Goal: Task Accomplishment & Management: Manage account settings

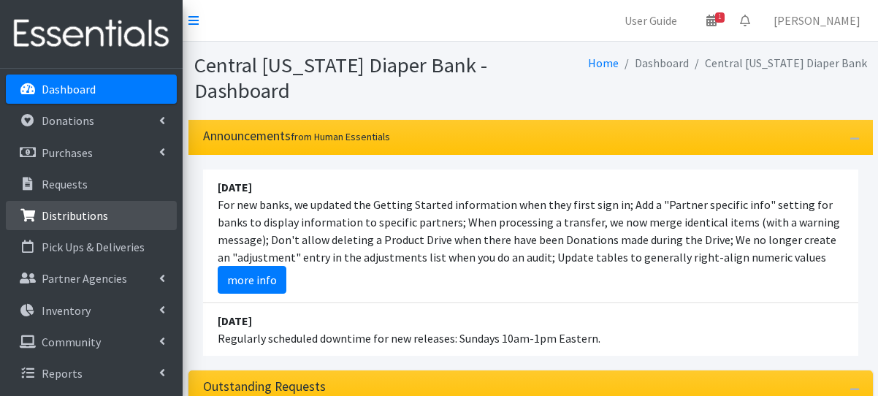
scroll to position [292, 0]
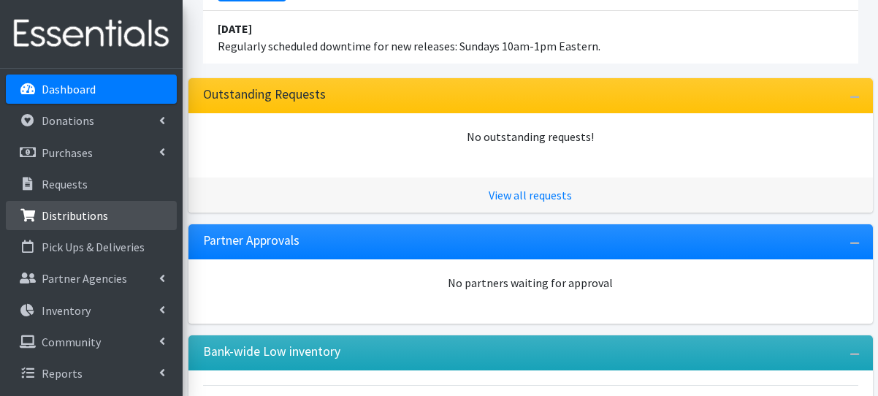
click at [100, 218] on p "Distributions" at bounding box center [75, 215] width 66 height 15
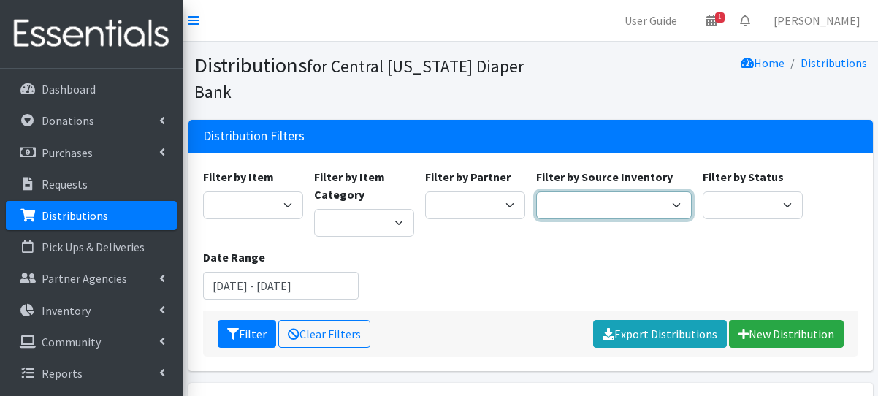
click at [598, 214] on select "Pioneer Warehouse TANF" at bounding box center [614, 205] width 156 height 28
select select "470"
click at [536, 191] on select "Pioneer Warehouse TANF" at bounding box center [614, 205] width 156 height 28
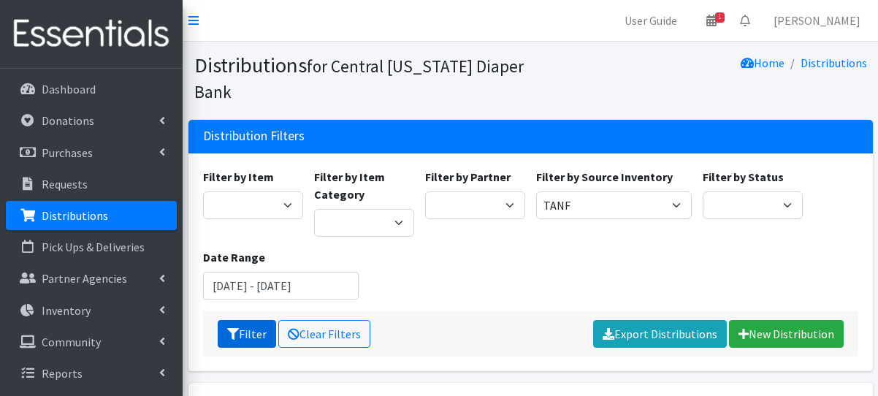
click at [261, 335] on button "Filter" at bounding box center [247, 334] width 58 height 28
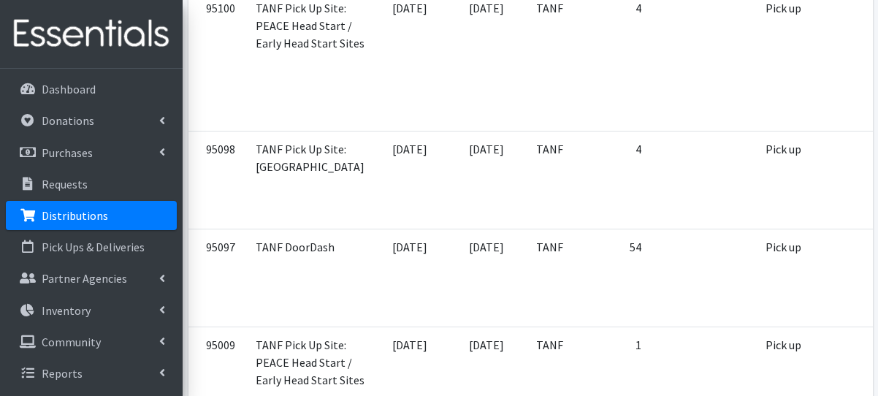
scroll to position [555, 0]
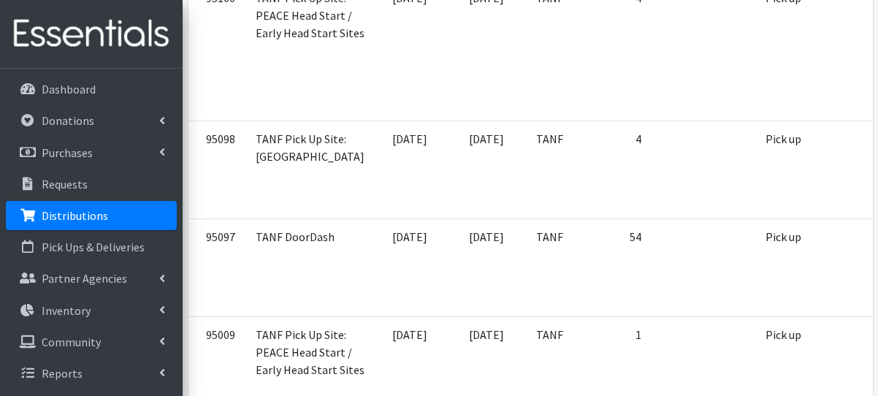
click at [756, 306] on td "Pick up" at bounding box center [786, 267] width 61 height 98
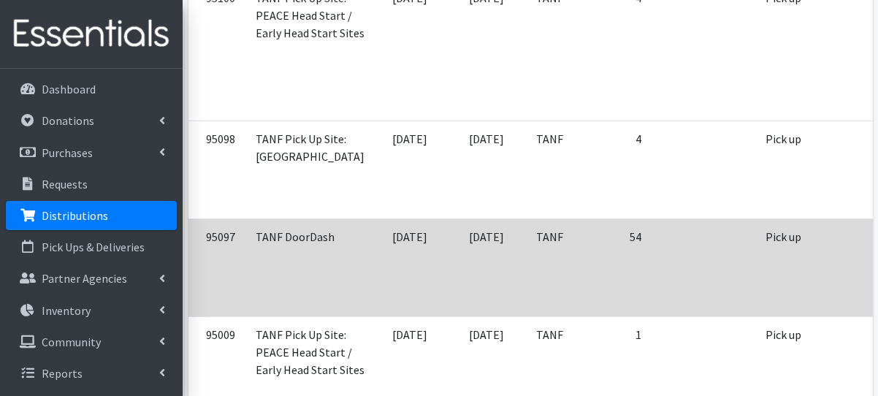
click at [756, 275] on td "Pick up" at bounding box center [786, 267] width 61 height 98
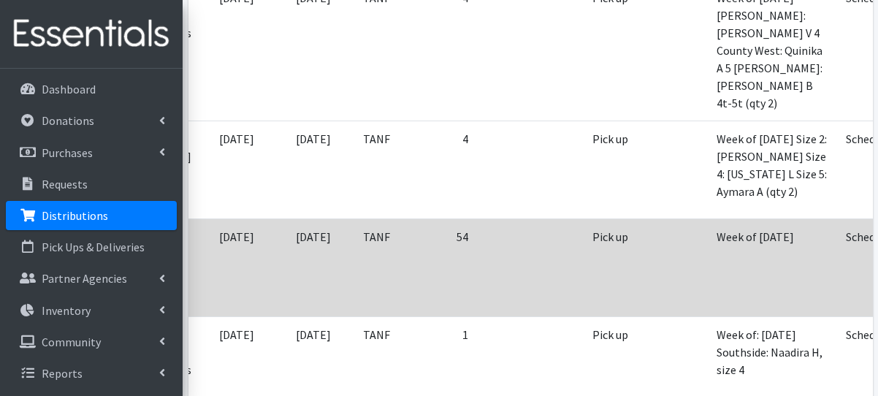
scroll to position [0, 174]
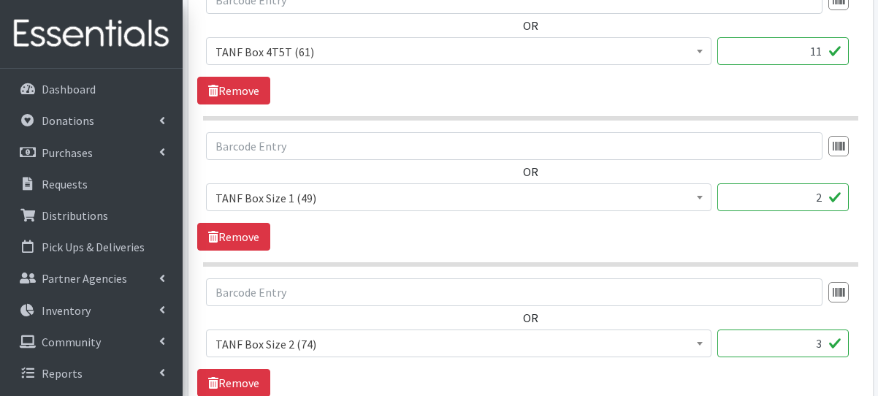
scroll to position [991, 0]
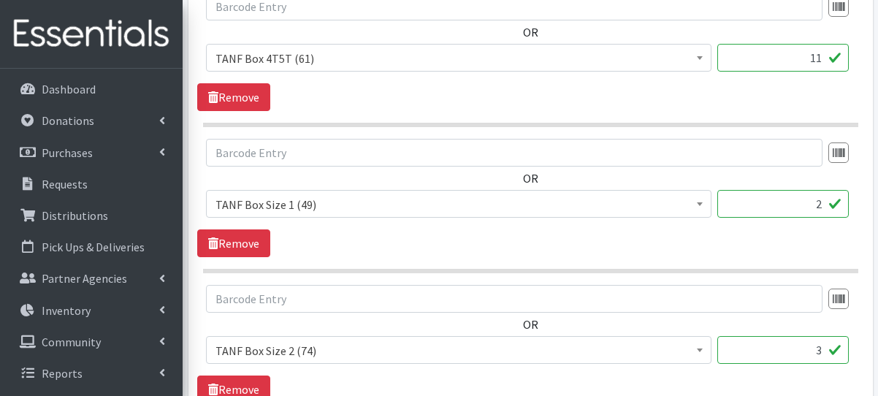
click at [821, 58] on input "11" at bounding box center [782, 58] width 131 height 28
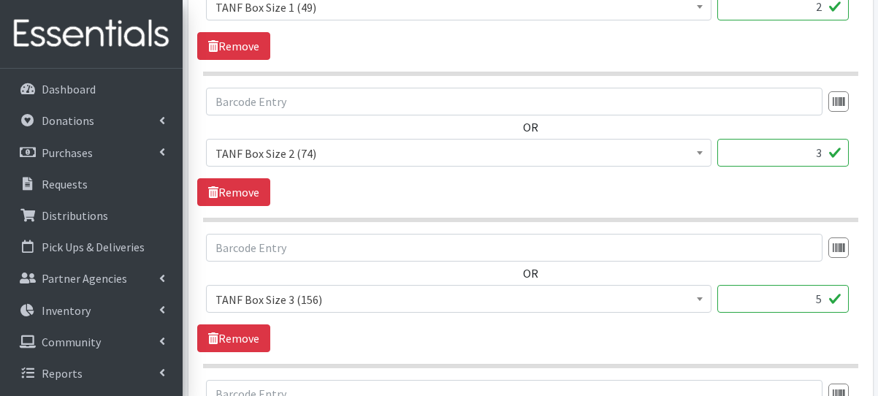
scroll to position [1924, 0]
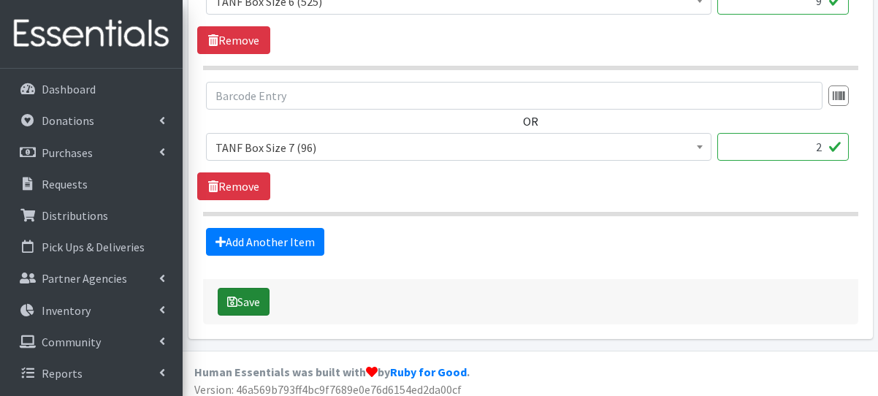
type input "10"
click at [246, 297] on button "Save" at bounding box center [244, 302] width 52 height 28
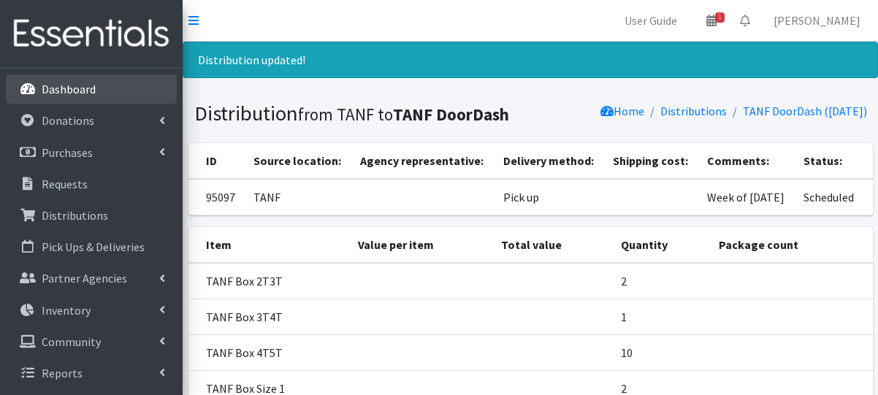
click at [71, 93] on p "Dashboard" at bounding box center [69, 89] width 54 height 15
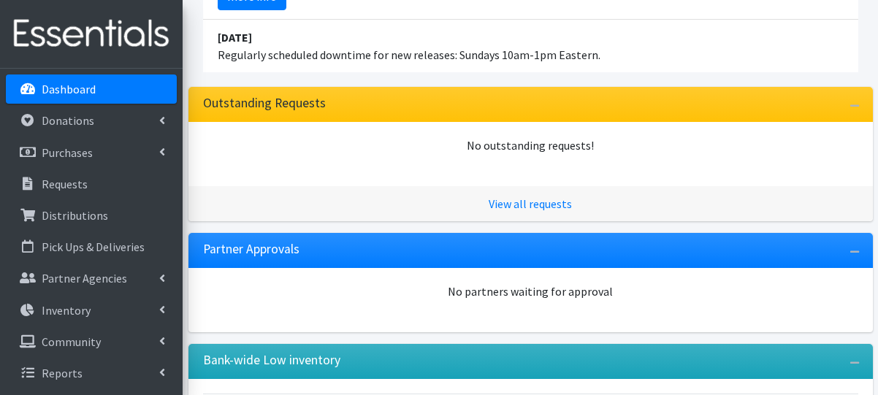
scroll to position [292, 0]
